Goal: Book appointment/travel/reservation

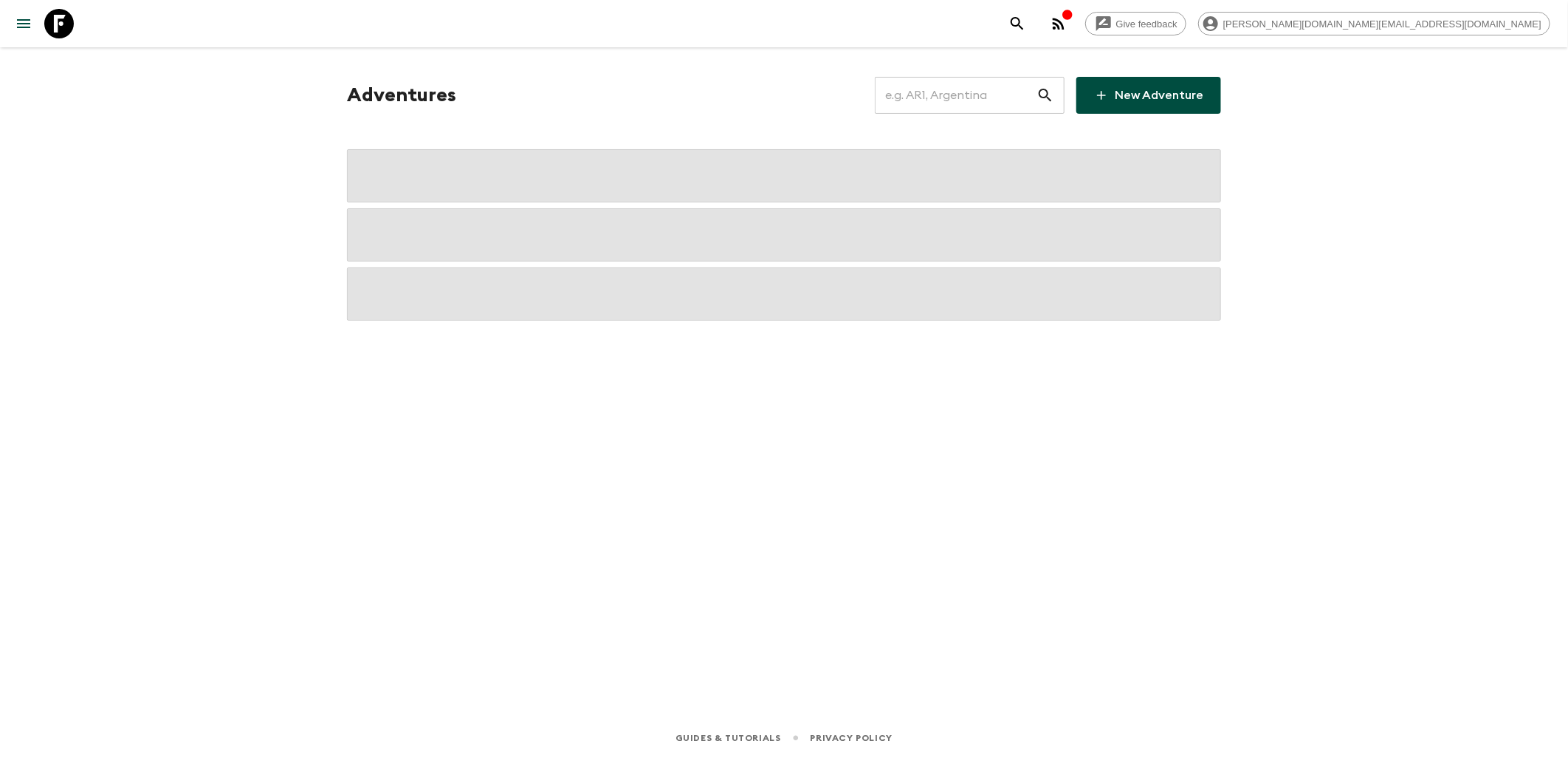
click at [998, 104] on input "text" at bounding box center [956, 95] width 162 height 41
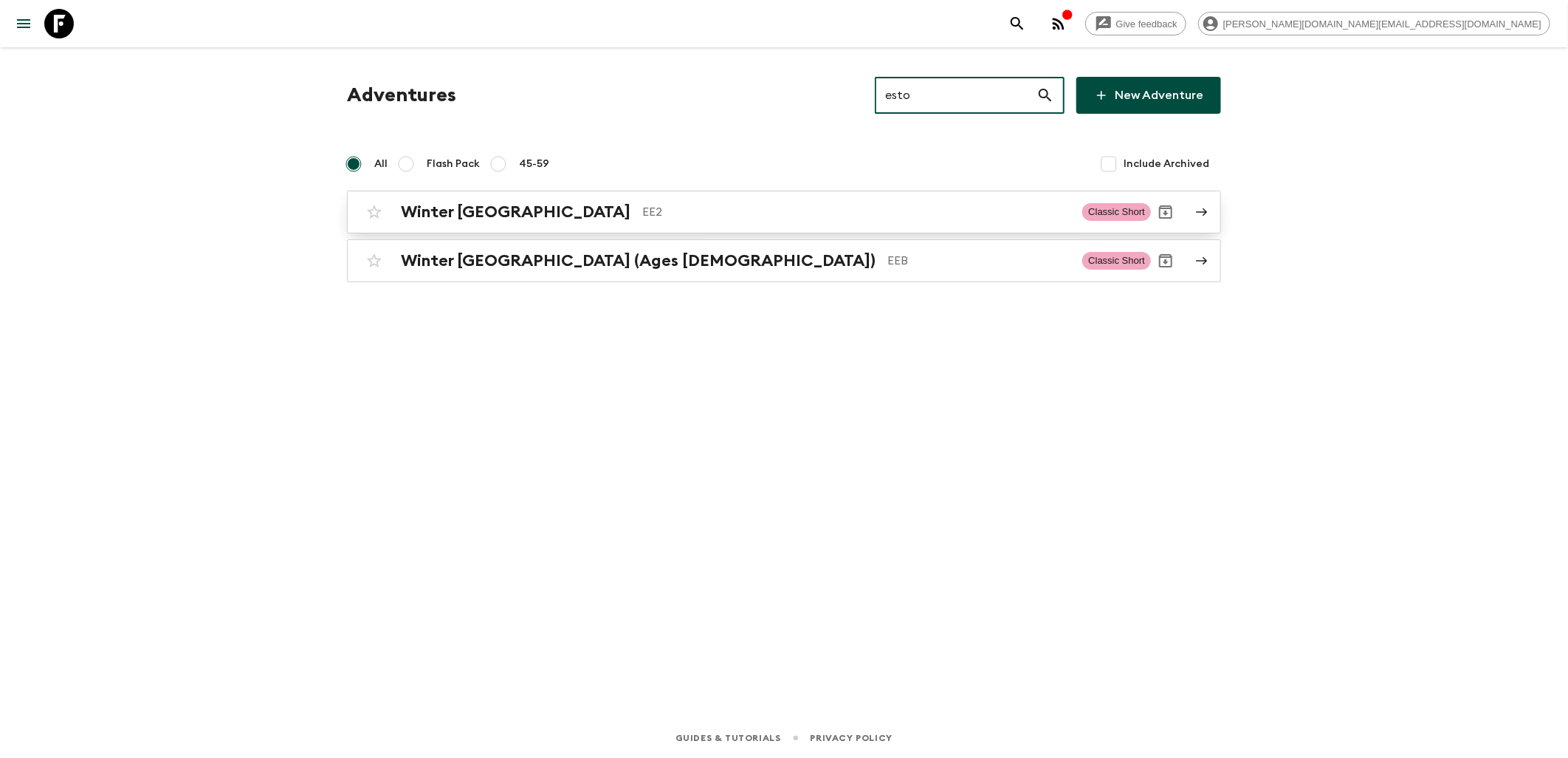
type input "esto"
click at [489, 216] on h2 "Winter [GEOGRAPHIC_DATA]" at bounding box center [516, 211] width 230 height 19
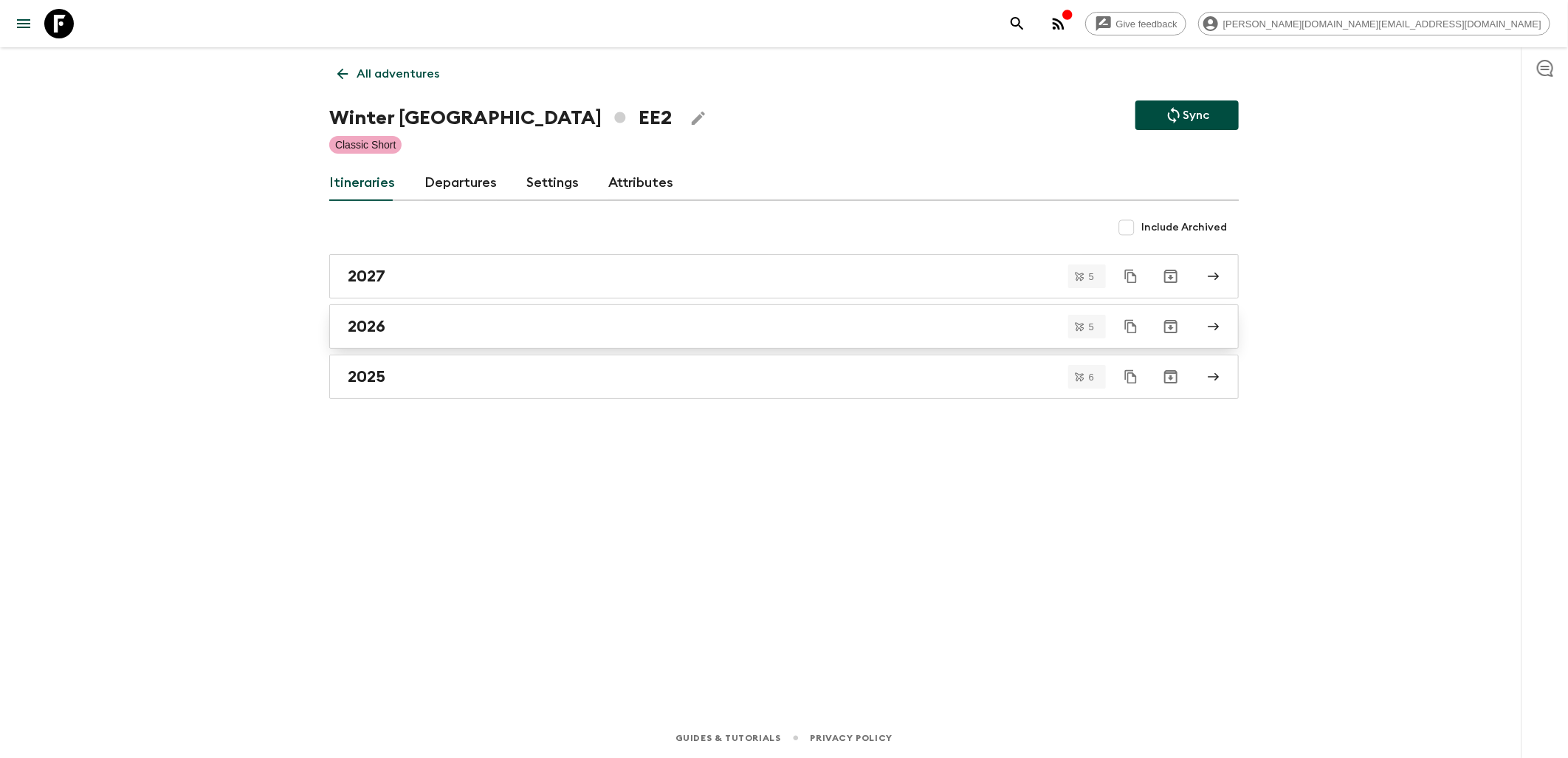
click at [441, 341] on link "2026" at bounding box center [784, 326] width 910 height 44
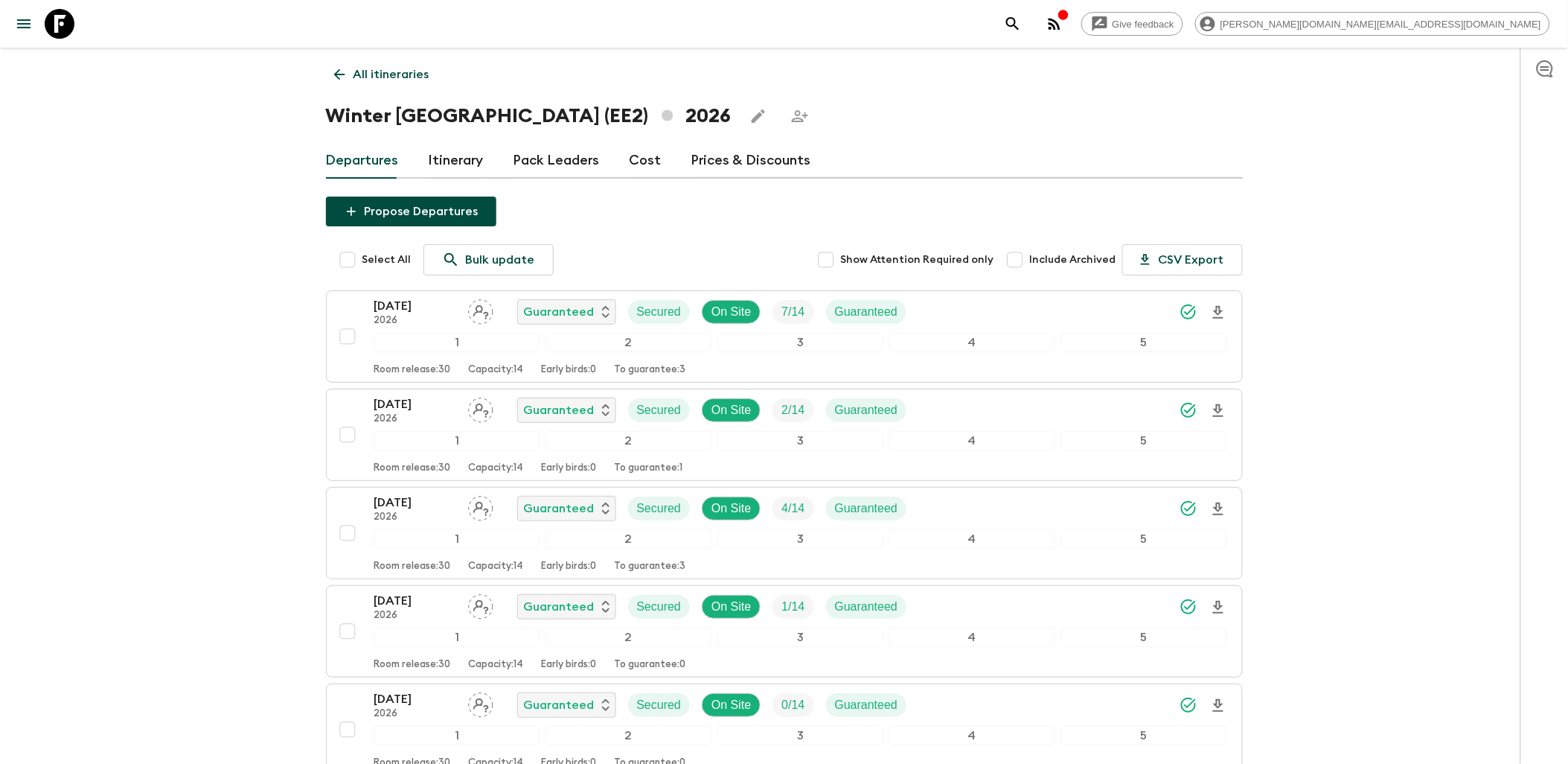
click at [331, 83] on link "All itineraries" at bounding box center [382, 74] width 112 height 30
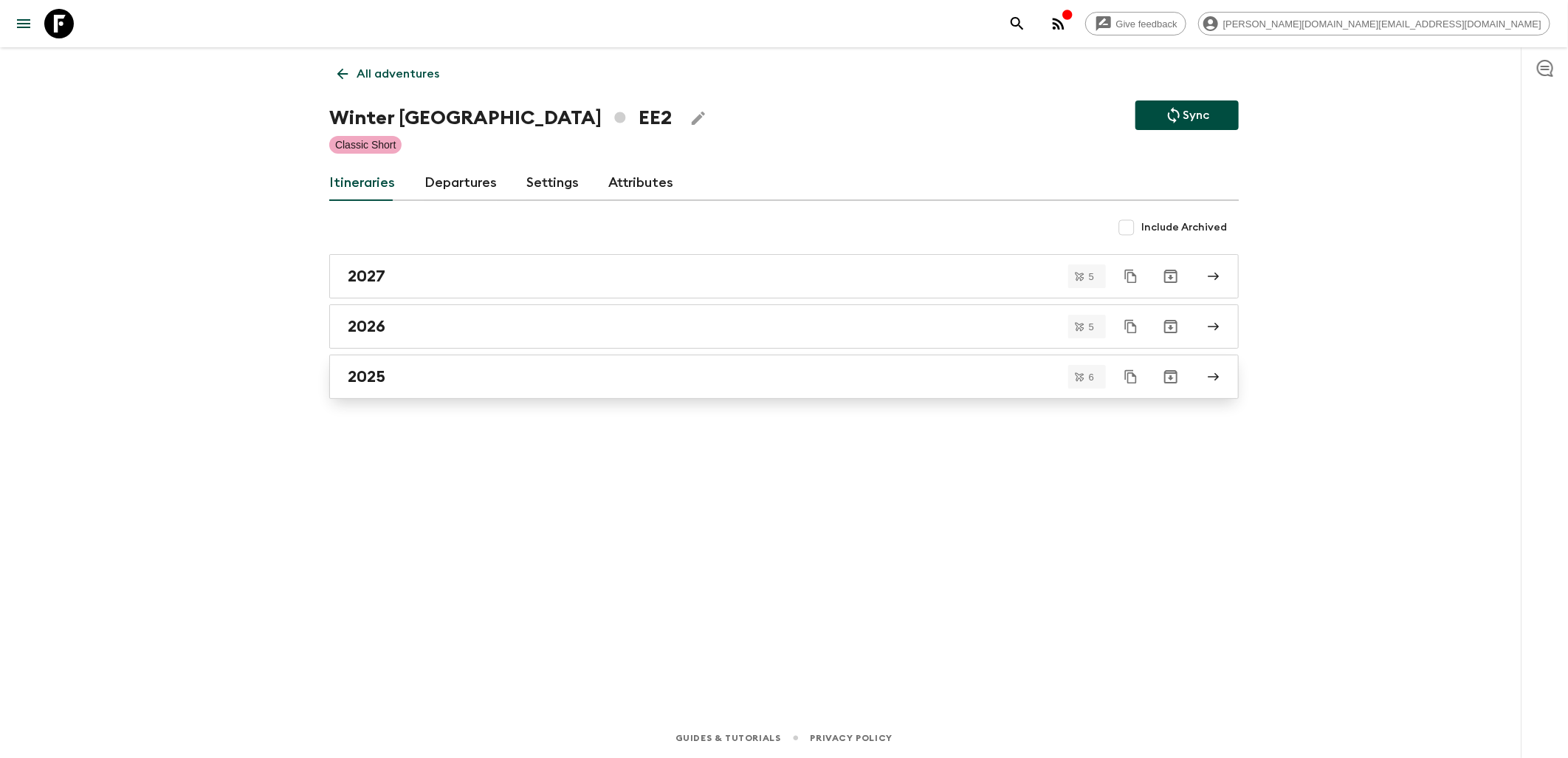
click at [409, 383] on div "2025" at bounding box center [770, 376] width 845 height 19
